Goal: Information Seeking & Learning: Find contact information

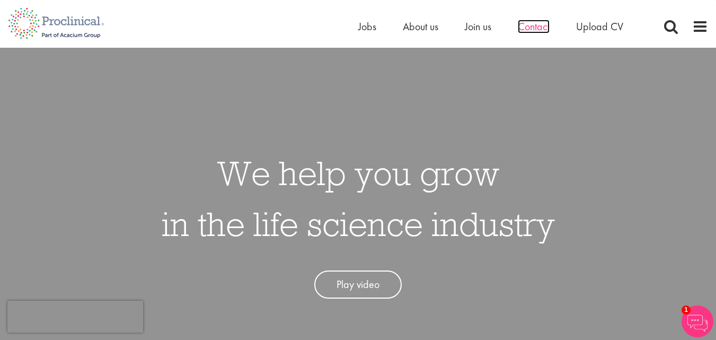
click at [534, 25] on span "Contact" at bounding box center [534, 27] width 32 height 14
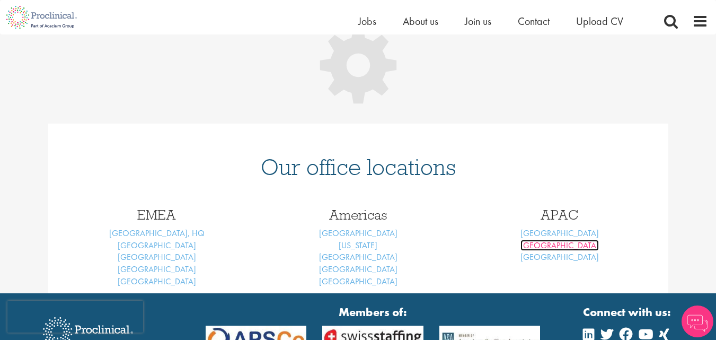
click at [558, 244] on link "[GEOGRAPHIC_DATA]" at bounding box center [559, 244] width 78 height 11
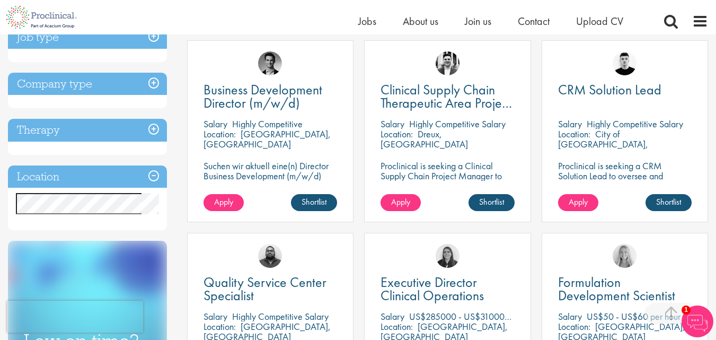
scroll to position [412, 0]
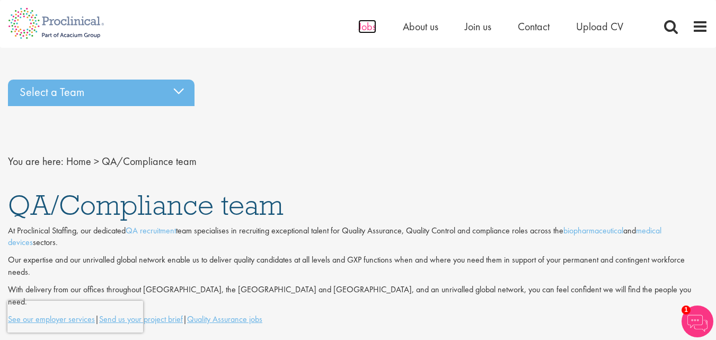
click at [370, 27] on span "Jobs" at bounding box center [367, 27] width 18 height 14
